Goal: Information Seeking & Learning: Learn about a topic

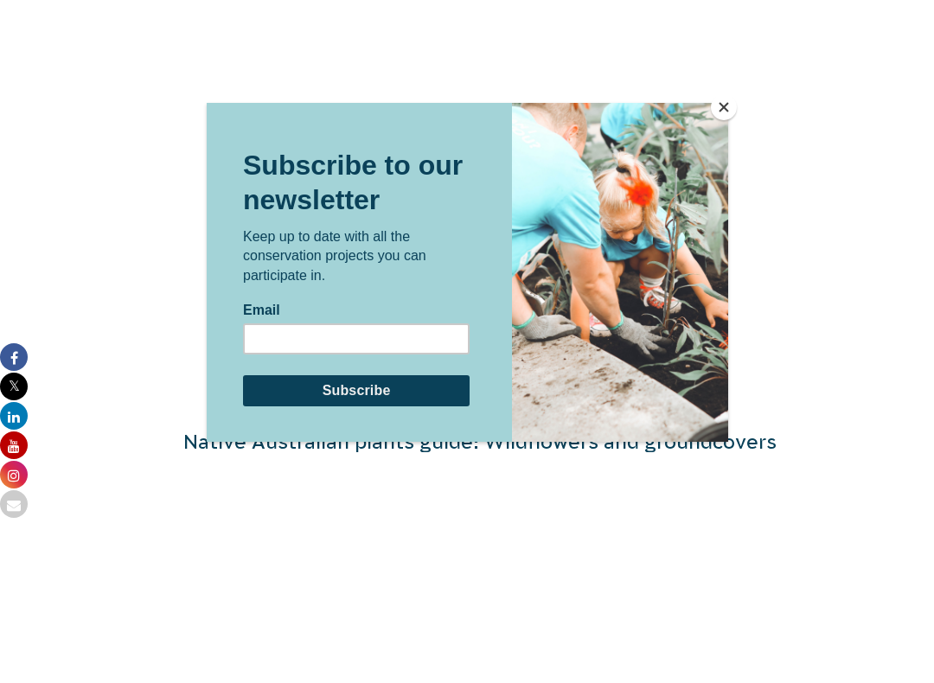
scroll to position [3459, 0]
click at [723, 104] on button "Close" at bounding box center [724, 107] width 26 height 26
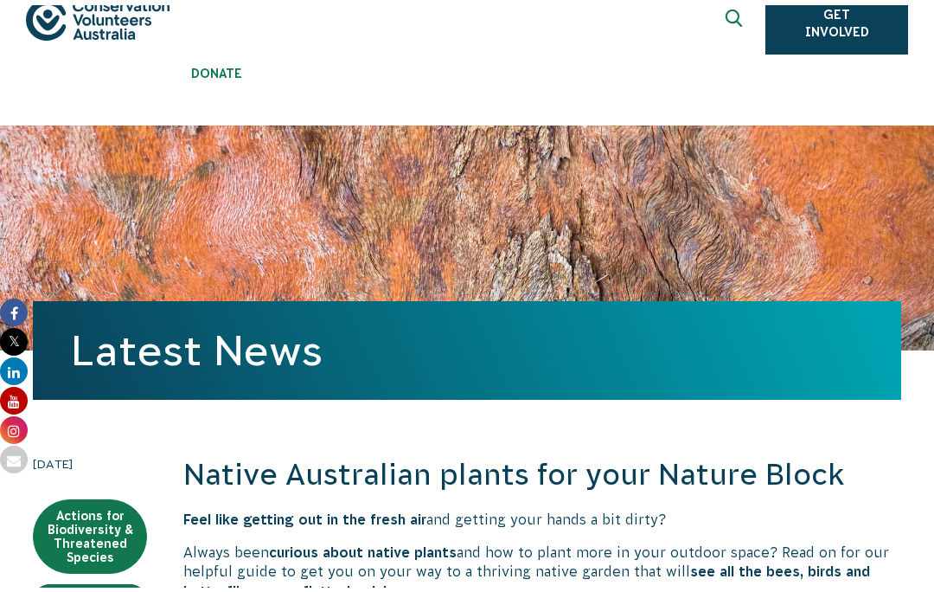
scroll to position [0, 0]
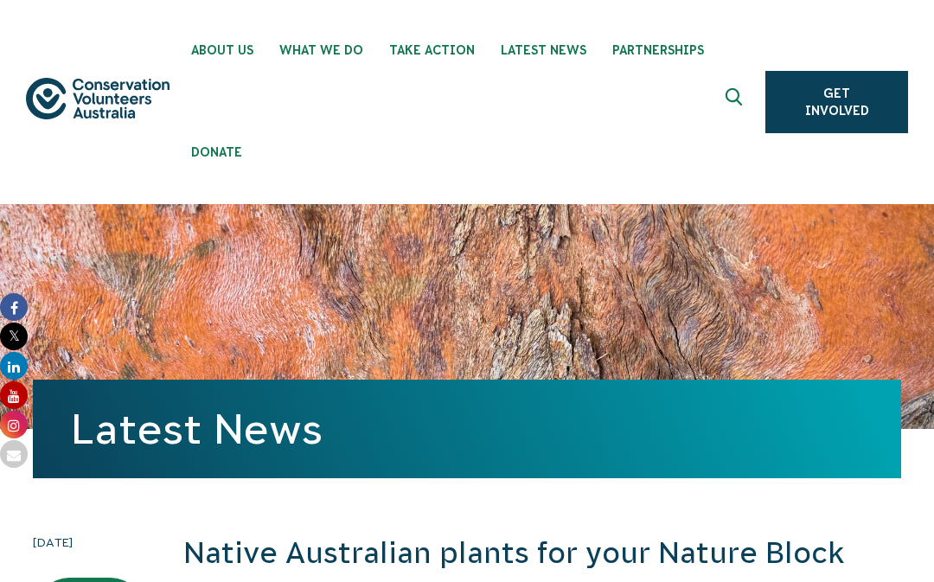
click at [740, 96] on use "Expand search box" at bounding box center [734, 96] width 16 height 17
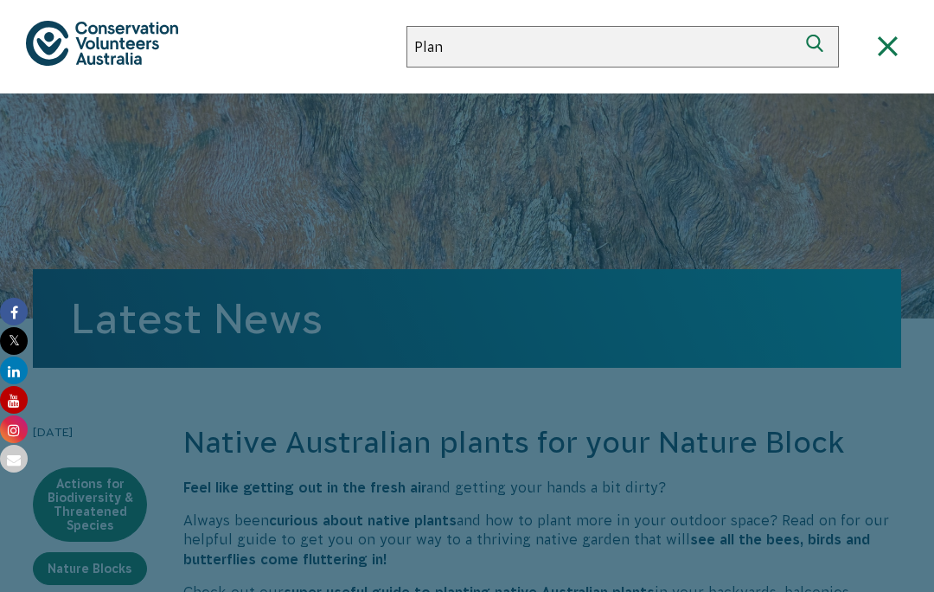
type input "Plant"
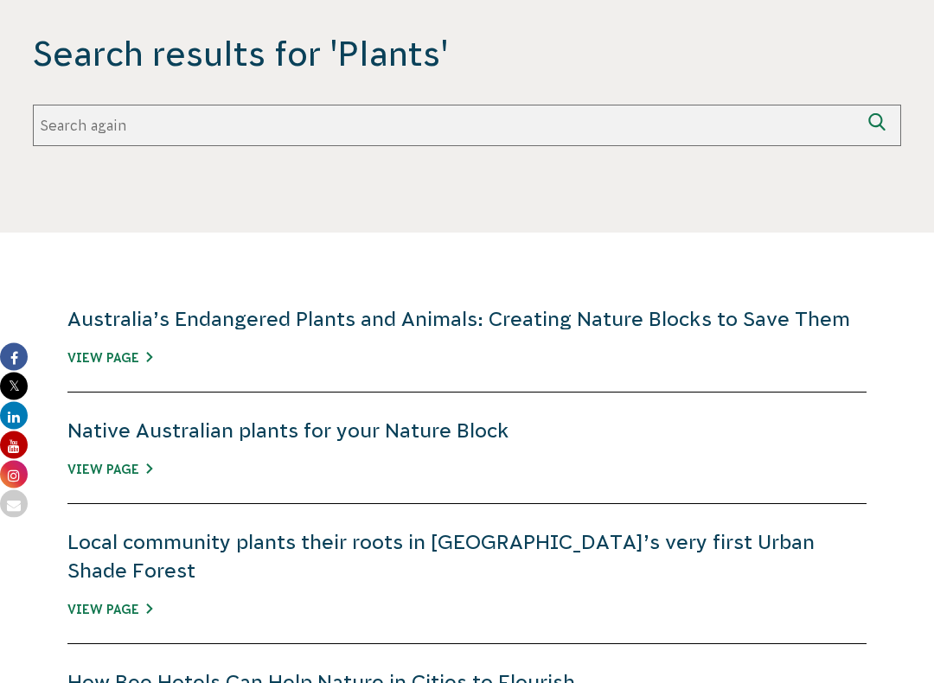
scroll to position [593, 0]
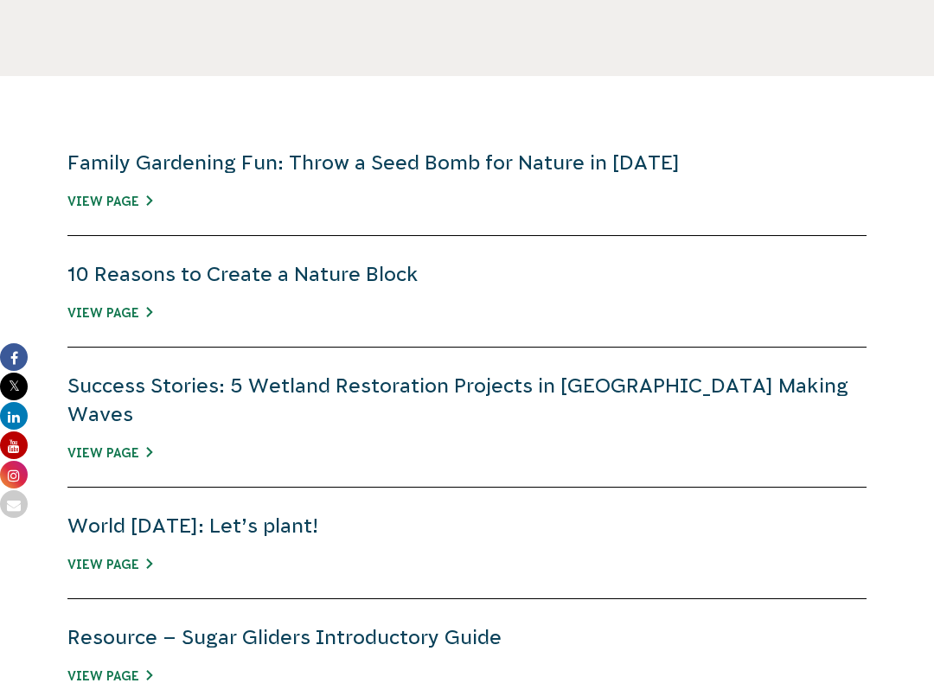
scroll to position [641, 0]
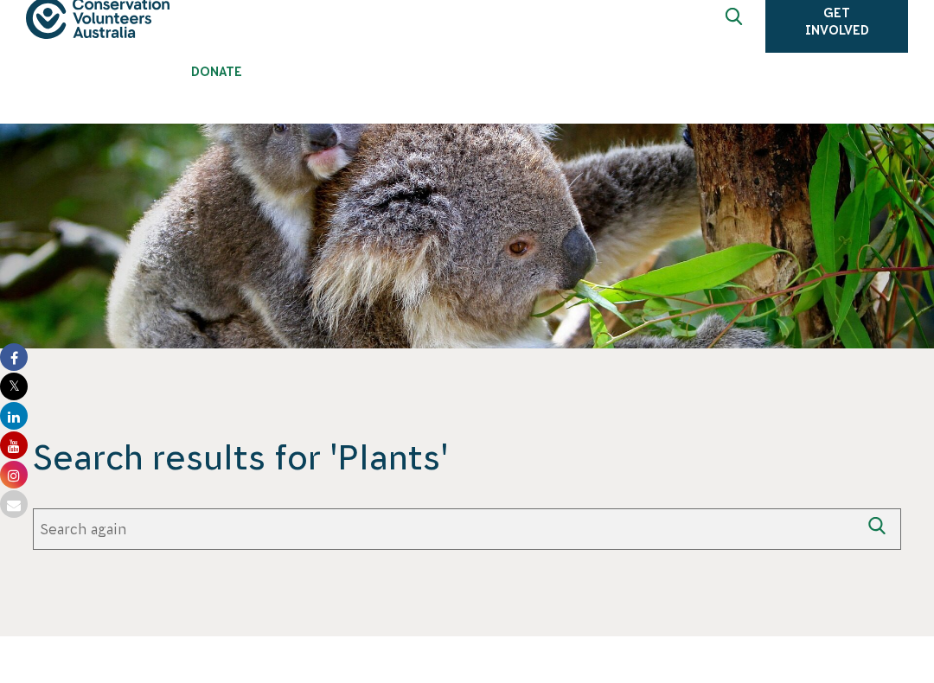
click at [268, 515] on input "Search again" at bounding box center [446, 530] width 827 height 42
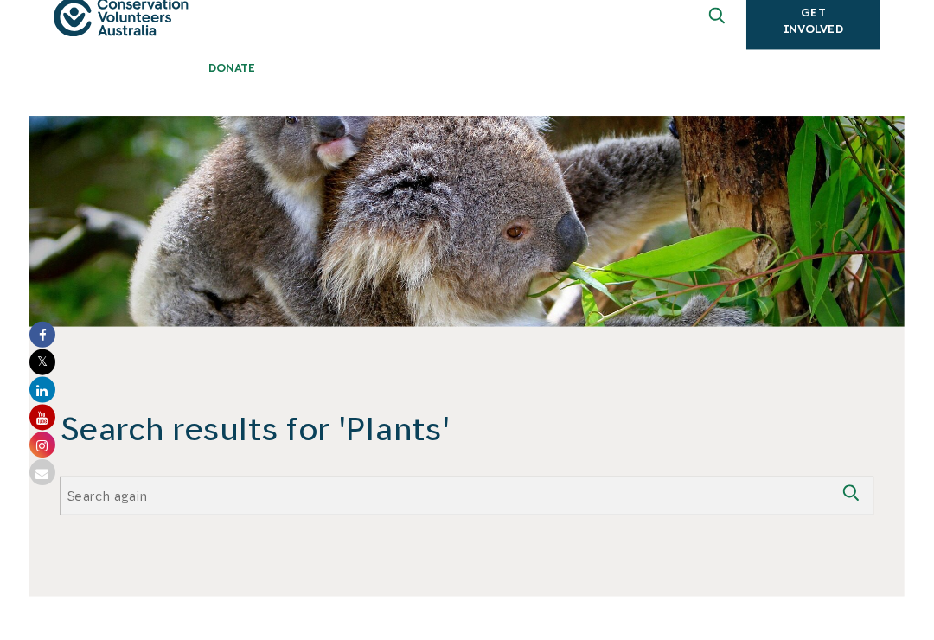
scroll to position [135, 0]
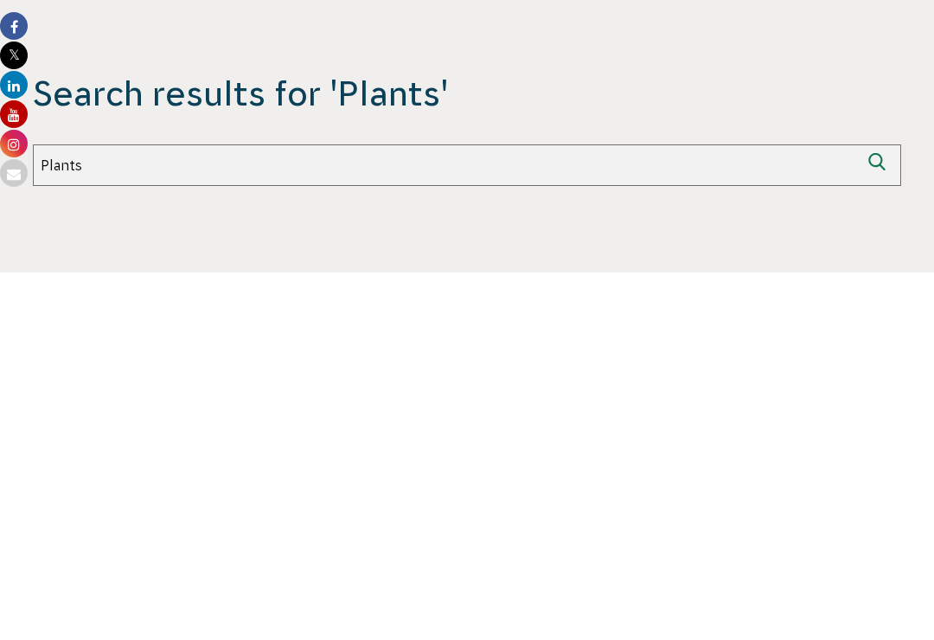
type input "Plants"
